Goal: Communication & Community: Connect with others

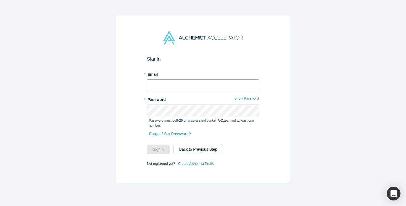
type input "[EMAIL_ADDRESS][DOMAIN_NAME]"
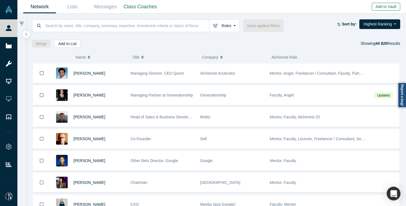
click at [383, 6] on button "Add to Vault" at bounding box center [386, 7] width 28 height 8
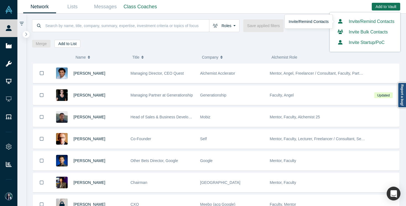
click at [367, 22] on link "Invite/Remind Contacts" at bounding box center [364, 21] width 59 height 5
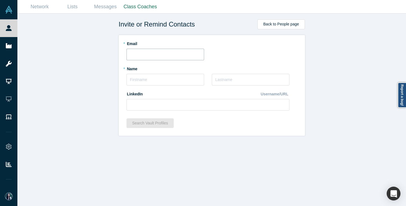
click at [179, 57] on input "text" at bounding box center [165, 55] width 78 height 12
paste input "[URL][DOMAIN_NAME]"
type input "[URL][DOMAIN_NAME]"
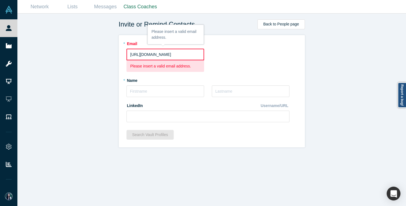
click at [177, 54] on input "[URL][DOMAIN_NAME]" at bounding box center [165, 55] width 78 height 12
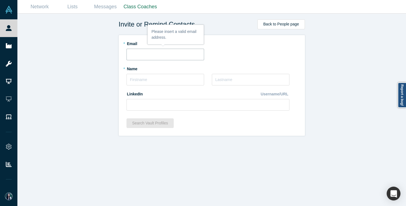
scroll to position [0, 0]
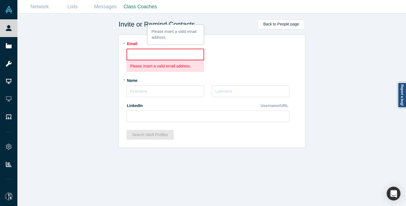
paste input "[PERSON_NAME][EMAIL_ADDRESS][DOMAIN_NAME]"
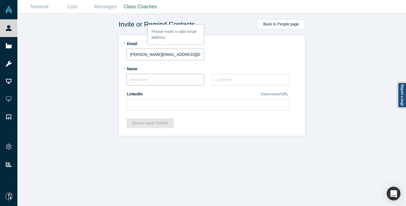
type input "[PERSON_NAME][EMAIL_ADDRESS][DOMAIN_NAME]"
click at [164, 77] on input "text" at bounding box center [165, 80] width 78 height 12
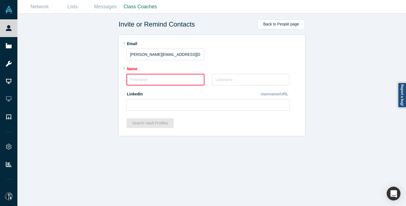
paste input "[PERSON_NAME]"
drag, startPoint x: 139, startPoint y: 80, endPoint x: 169, endPoint y: 81, distance: 30.7
click at [169, 81] on input "[PERSON_NAME]" at bounding box center [165, 80] width 78 height 12
type input "[PERSON_NAME]"
click at [230, 81] on input "text" at bounding box center [251, 80] width 78 height 12
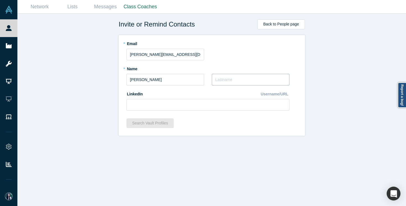
paste input "[PERSON_NAME]"
type input "[PERSON_NAME]"
click at [161, 79] on input "[PERSON_NAME]" at bounding box center [165, 80] width 78 height 12
type input "[PERSON_NAME]"
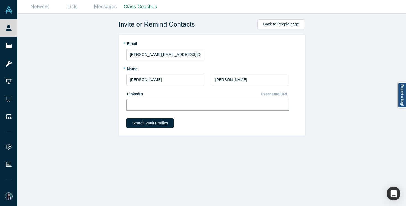
click at [230, 100] on input at bounding box center [207, 105] width 163 height 12
paste input "[URL][DOMAIN_NAME]"
type input "[URL][DOMAIN_NAME]"
click at [158, 124] on button "Search Vault Profiles" at bounding box center [149, 123] width 47 height 10
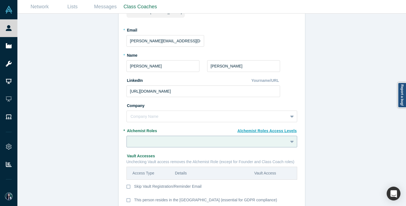
click at [166, 142] on div at bounding box center [211, 142] width 171 height 12
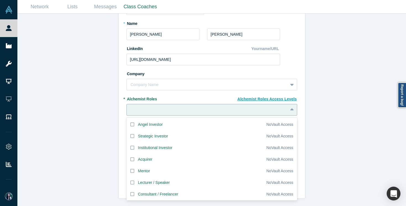
scroll to position [31, 0]
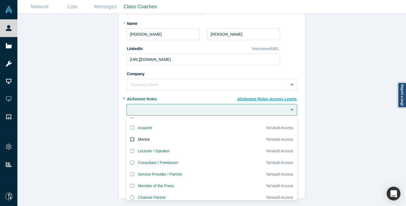
click at [157, 140] on label "Mentor" at bounding box center [196, 139] width 140 height 12
click at [0, 0] on input "Mentor" at bounding box center [0, 0] width 0 height 0
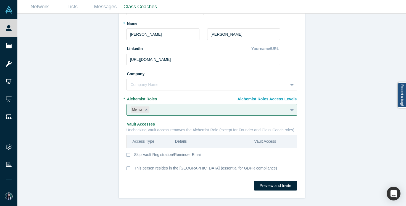
click at [111, 147] on div "Invite or Remind Contacts Back New Profile: [PERSON_NAME] * Email [PERSON_NAME]…" at bounding box center [211, 110] width 388 height 192
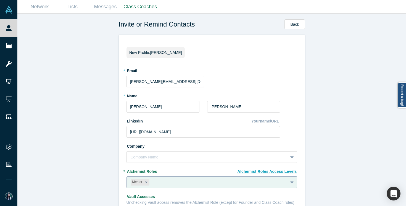
scroll to position [72, 0]
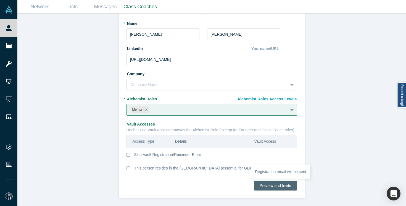
click at [269, 186] on button "Preview and Invite" at bounding box center [275, 186] width 43 height 10
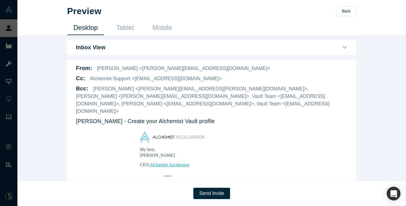
scroll to position [184, 0]
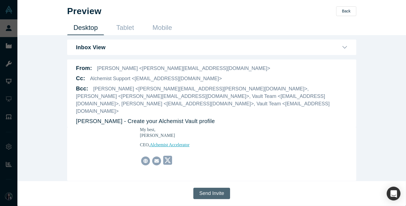
click at [216, 194] on button "Send Invite" at bounding box center [211, 192] width 36 height 11
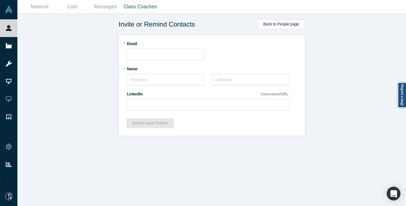
scroll to position [0, 0]
